Goal: Find contact information: Find contact information

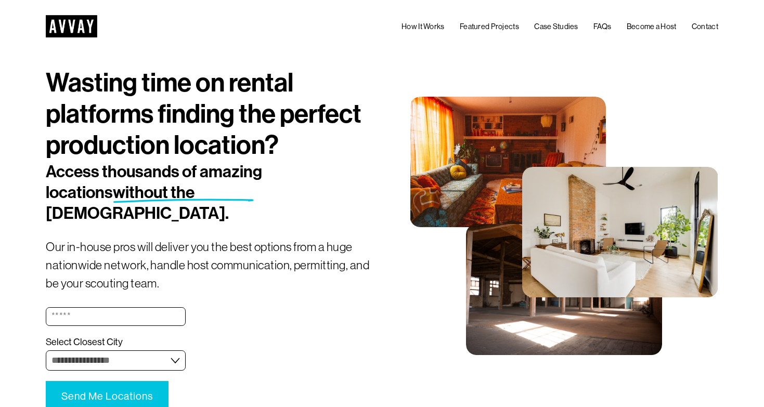
click at [561, 25] on link "Case Studies" at bounding box center [556, 27] width 44 height 13
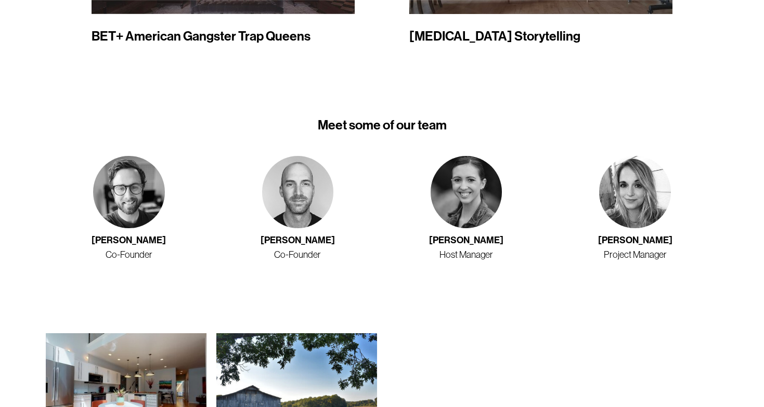
scroll to position [1454, 0]
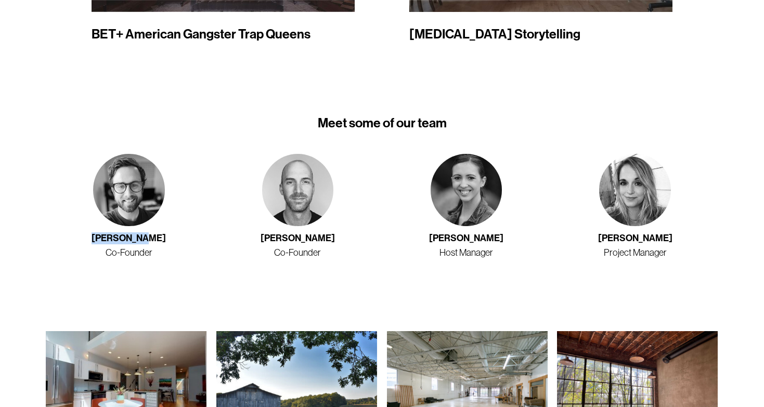
drag, startPoint x: 156, startPoint y: 211, endPoint x: 100, endPoint y: 213, distance: 55.2
click at [100, 233] on h2 "[PERSON_NAME]" at bounding box center [129, 239] width 166 height 12
copy h2 "[PERSON_NAME]"
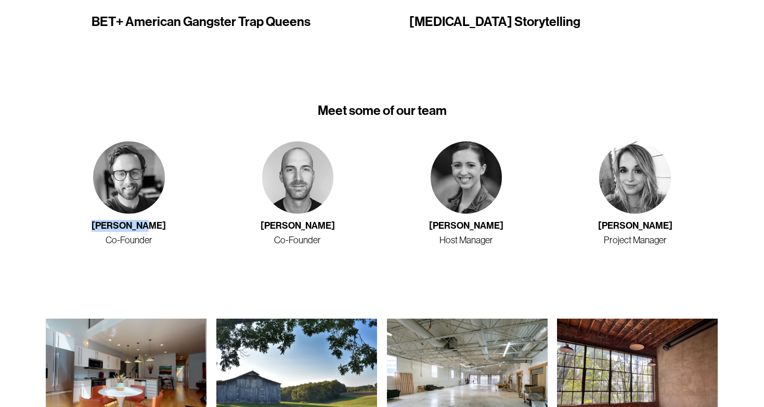
scroll to position [1528, 0]
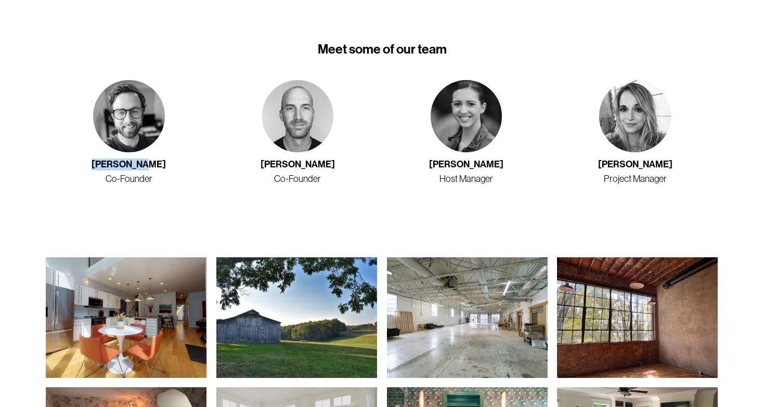
click at [302, 96] on img at bounding box center [297, 116] width 71 height 72
click at [293, 109] on img at bounding box center [297, 116] width 71 height 72
click at [291, 172] on p "Co-Founder" at bounding box center [298, 179] width 166 height 14
click at [304, 87] on img at bounding box center [297, 116] width 71 height 72
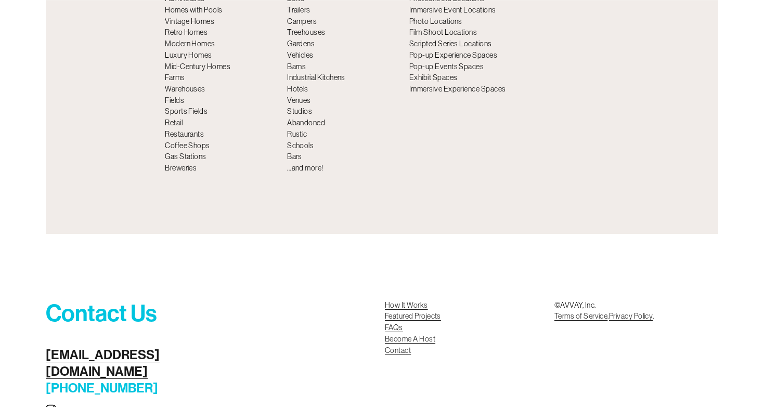
scroll to position [3734, 0]
click at [397, 334] on link "Become A Host Contact" at bounding box center [410, 345] width 50 height 22
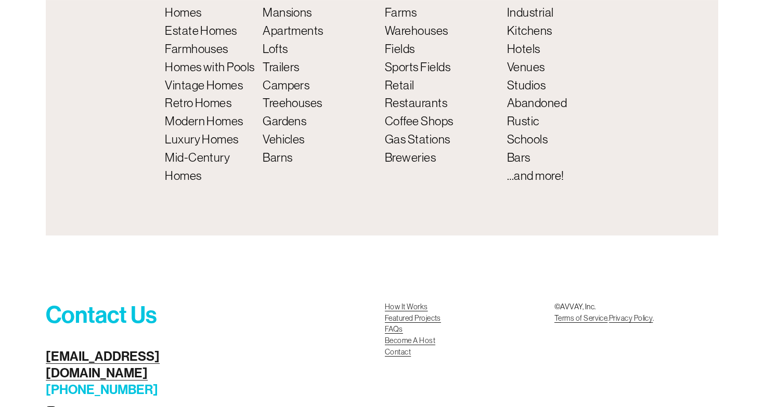
scroll to position [4056, 0]
click at [396, 336] on link "Become A Host Contact" at bounding box center [410, 347] width 50 height 22
click at [140, 349] on link "[EMAIL_ADDRESS][DOMAIN_NAME]" at bounding box center [114, 365] width 136 height 33
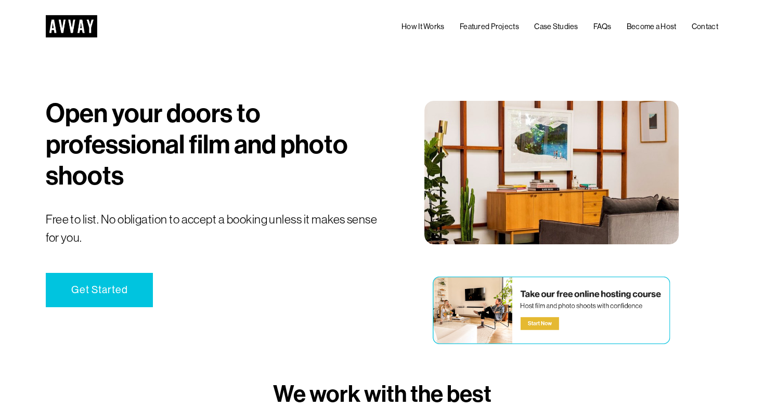
scroll to position [0, 0]
